Goal: Task Accomplishment & Management: Complete application form

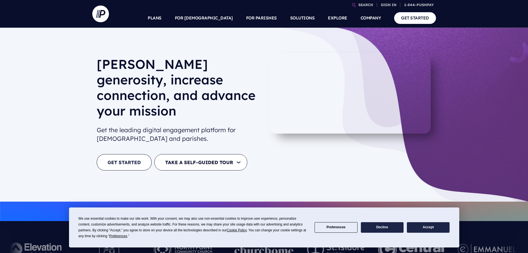
click at [116, 154] on link "GET STARTED" at bounding box center [124, 162] width 55 height 16
